Goal: Information Seeking & Learning: Learn about a topic

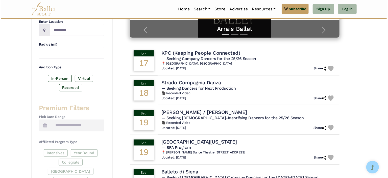
scroll to position [136, 0]
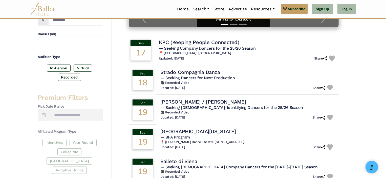
click at [182, 47] on span "— Seeking Company Dancers for the 25/26 Season" at bounding box center [207, 48] width 97 height 5
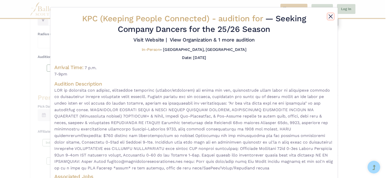
click at [330, 15] on button "Close" at bounding box center [331, 16] width 6 height 6
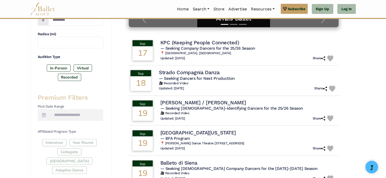
click at [197, 77] on span "— Seeking Dancers for Next Production" at bounding box center [197, 78] width 76 height 5
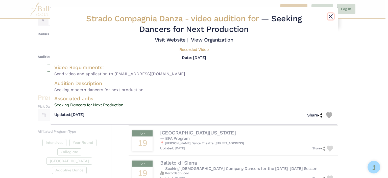
click at [329, 17] on button "Close" at bounding box center [331, 16] width 6 height 6
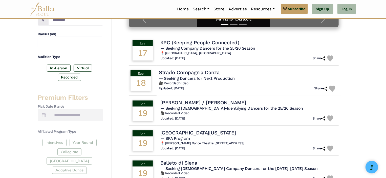
click at [190, 70] on h4 "Strado Compagnia Danza" at bounding box center [189, 72] width 61 height 7
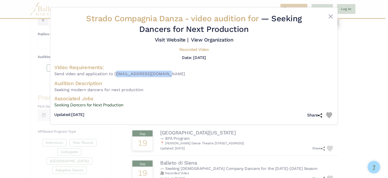
drag, startPoint x: 166, startPoint y: 73, endPoint x: 115, endPoint y: 74, distance: 50.8
click at [115, 74] on span "Send video and application to [EMAIL_ADDRESS][DOMAIN_NAME]" at bounding box center [194, 74] width 280 height 7
copy span "[EMAIL_ADDRESS][DOMAIN_NAME]"
click at [101, 106] on link "Seeking Dancers for Next Production" at bounding box center [194, 105] width 280 height 7
click at [199, 50] on h5 "Recorded Video" at bounding box center [193, 49] width 29 height 5
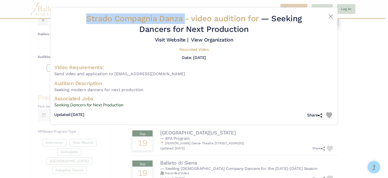
drag, startPoint x: 184, startPoint y: 19, endPoint x: 87, endPoint y: 22, distance: 97.4
click at [87, 22] on span "Strado Compagnia Danza - video audition for" at bounding box center [173, 19] width 175 height 10
copy span "Strado Compagnia Danza"
